Goal: Transaction & Acquisition: Book appointment/travel/reservation

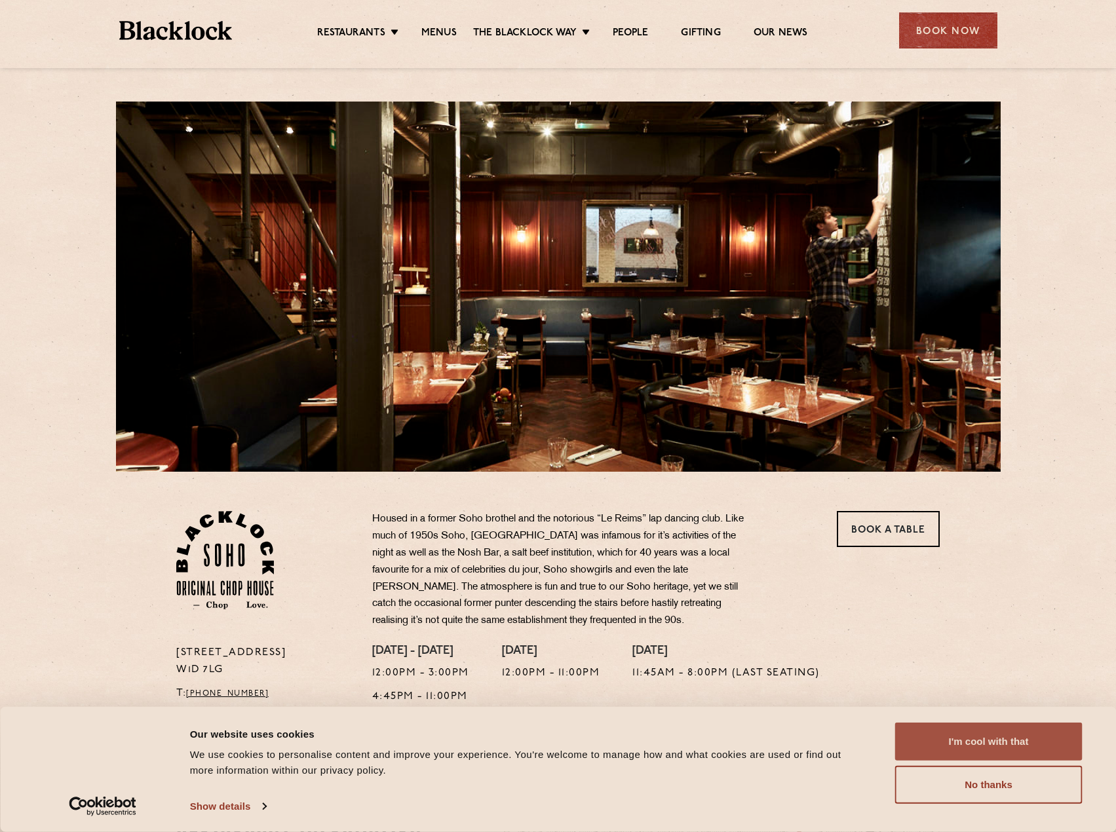
click at [956, 748] on button "I'm cool with that" at bounding box center [988, 742] width 187 height 38
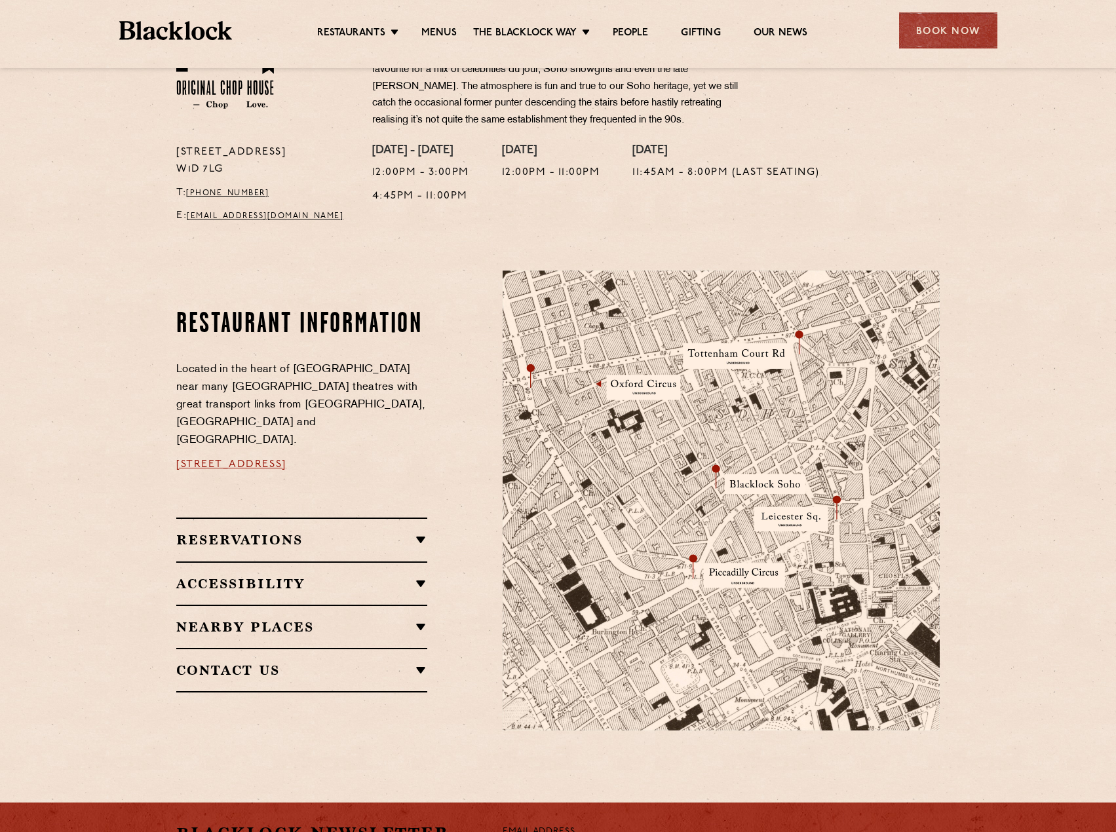
scroll to position [524, 0]
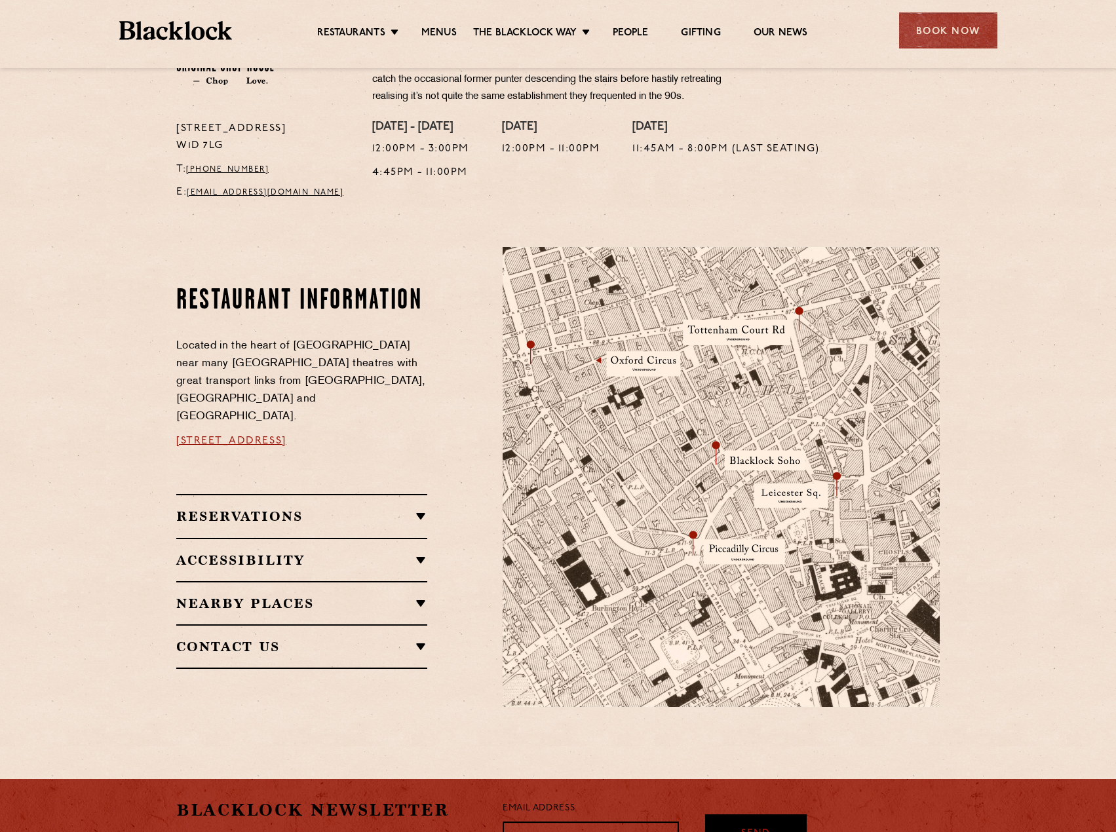
click at [415, 508] on h2 "Reservations" at bounding box center [301, 516] width 251 height 16
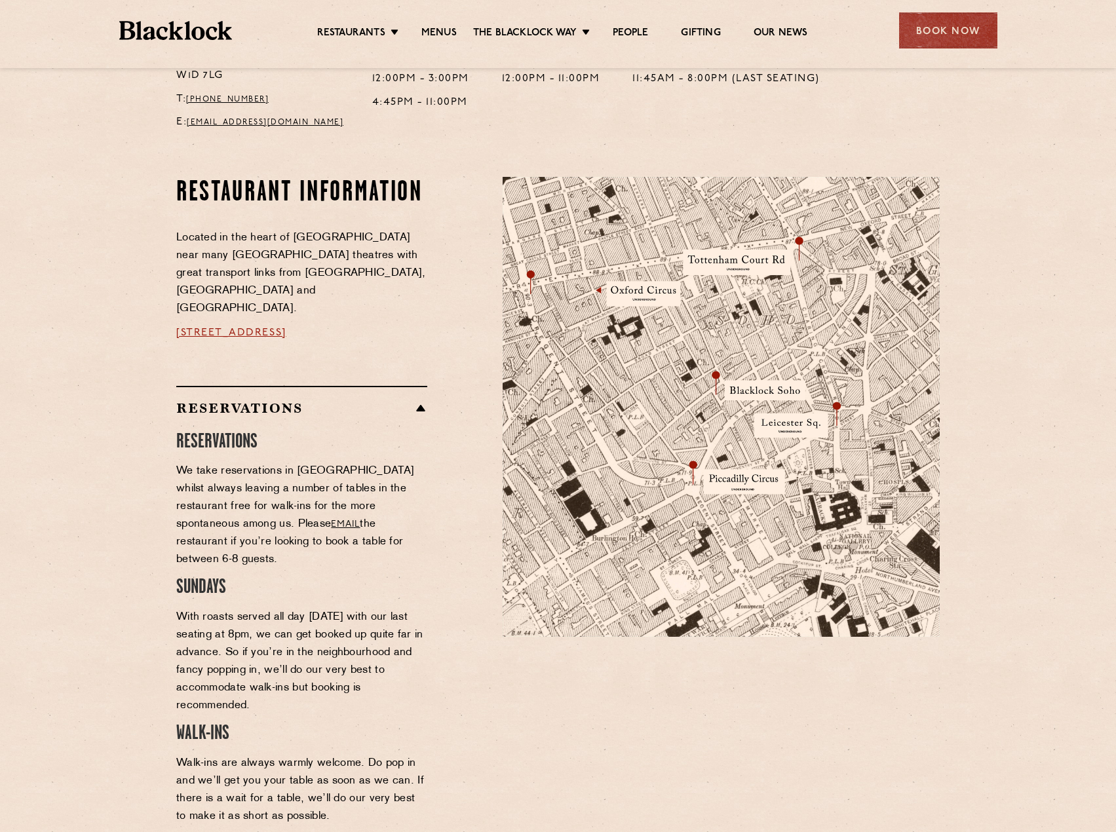
scroll to position [393, 0]
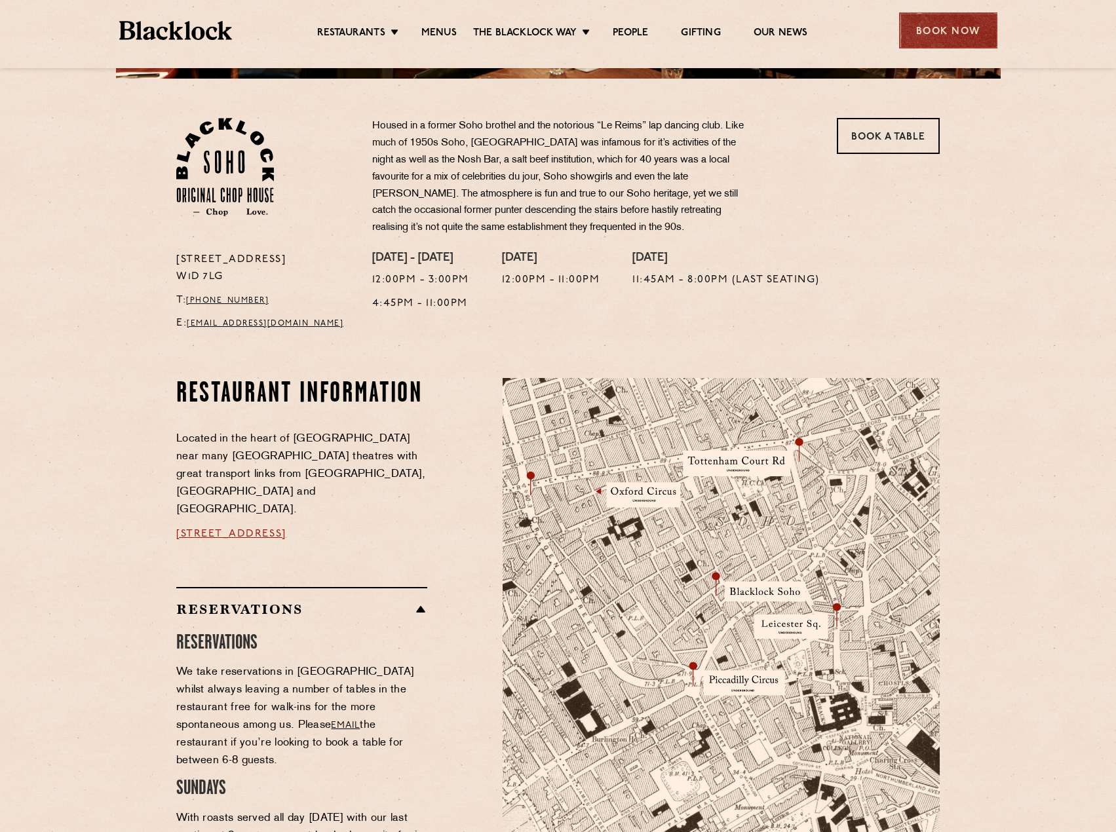
click at [938, 33] on div "Book Now" at bounding box center [948, 30] width 98 height 36
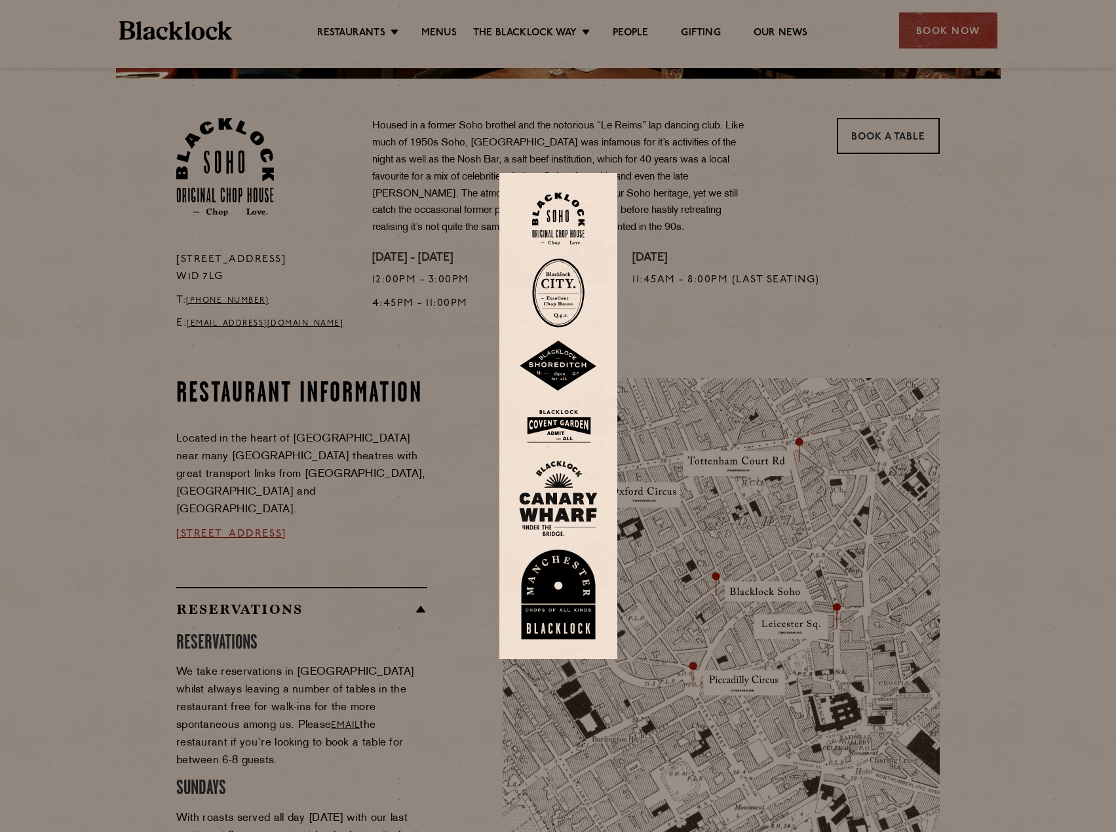
click at [563, 229] on img at bounding box center [558, 219] width 52 height 53
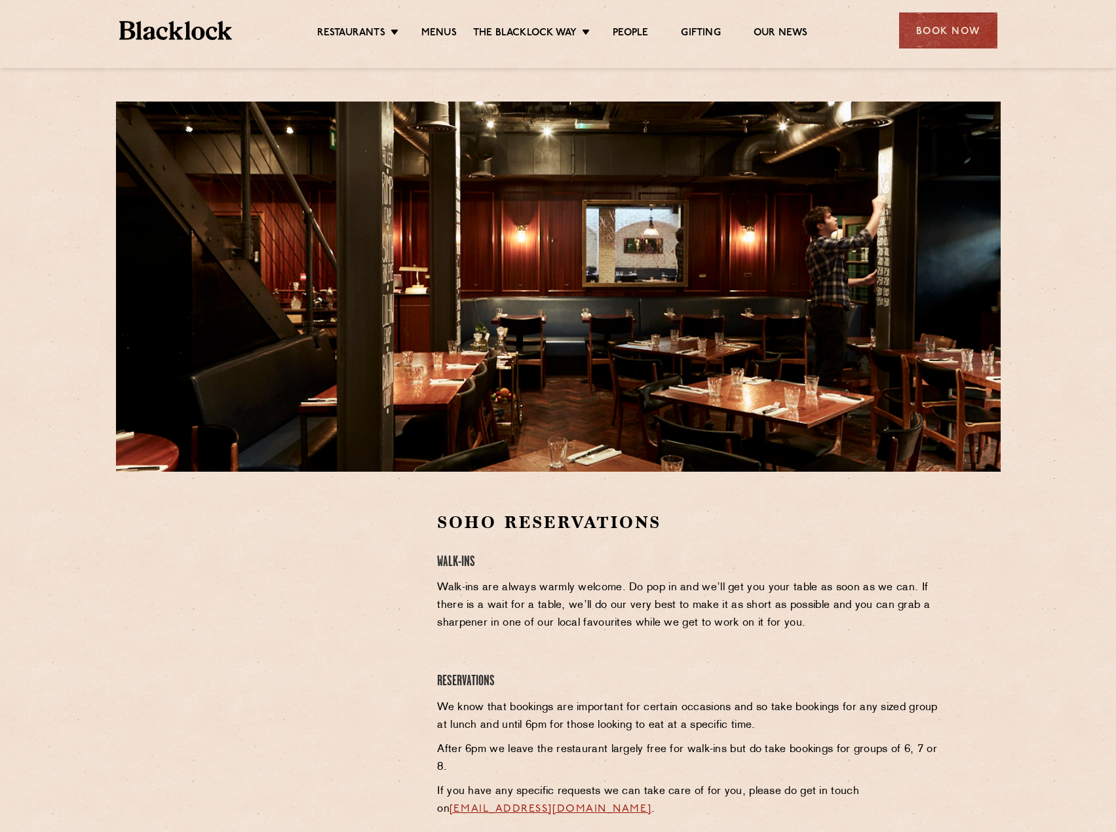
scroll to position [66, 0]
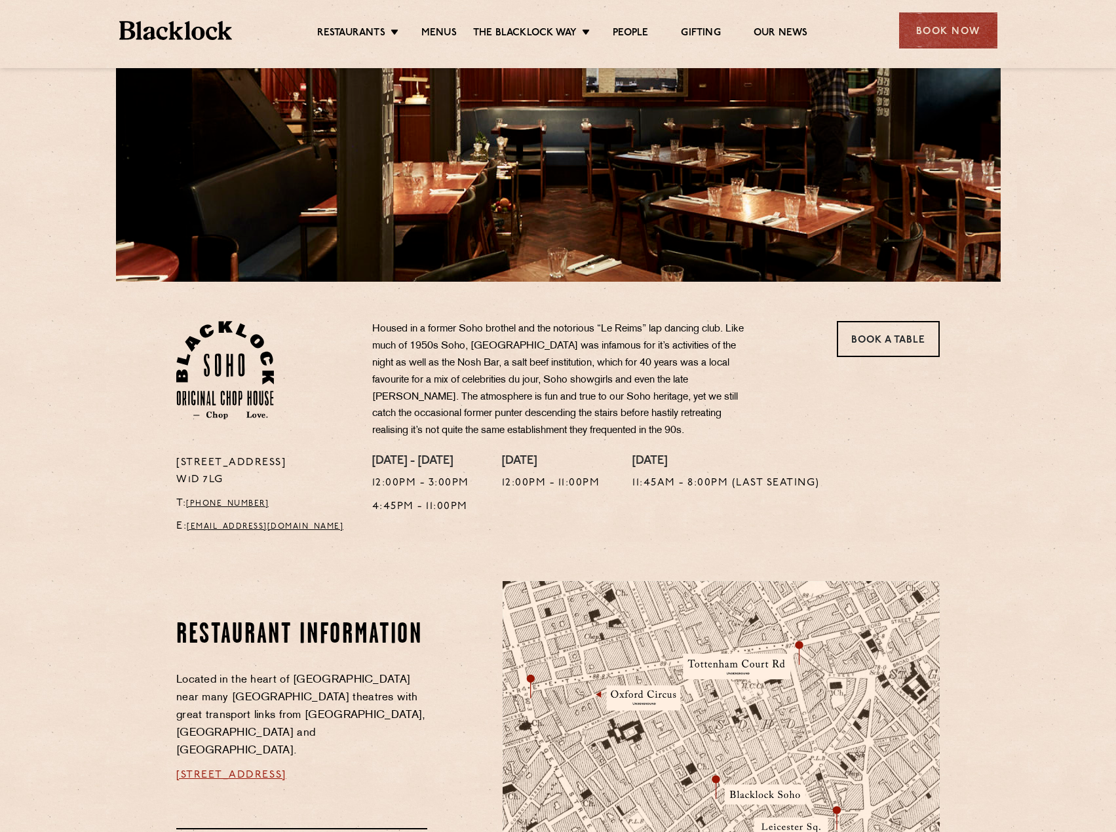
scroll to position [131, 0]
